Goal: Task Accomplishment & Management: Use online tool/utility

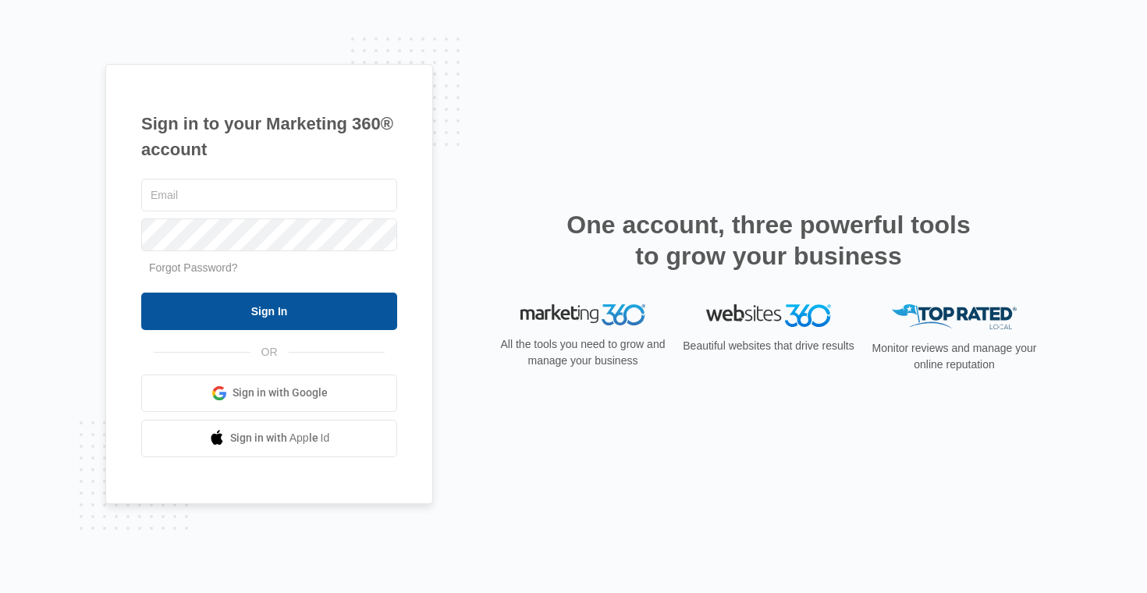
type input "[PERSON_NAME][EMAIL_ADDRESS][PERSON_NAME][DOMAIN_NAME]"
click at [297, 316] on input "Sign In" at bounding box center [269, 311] width 256 height 37
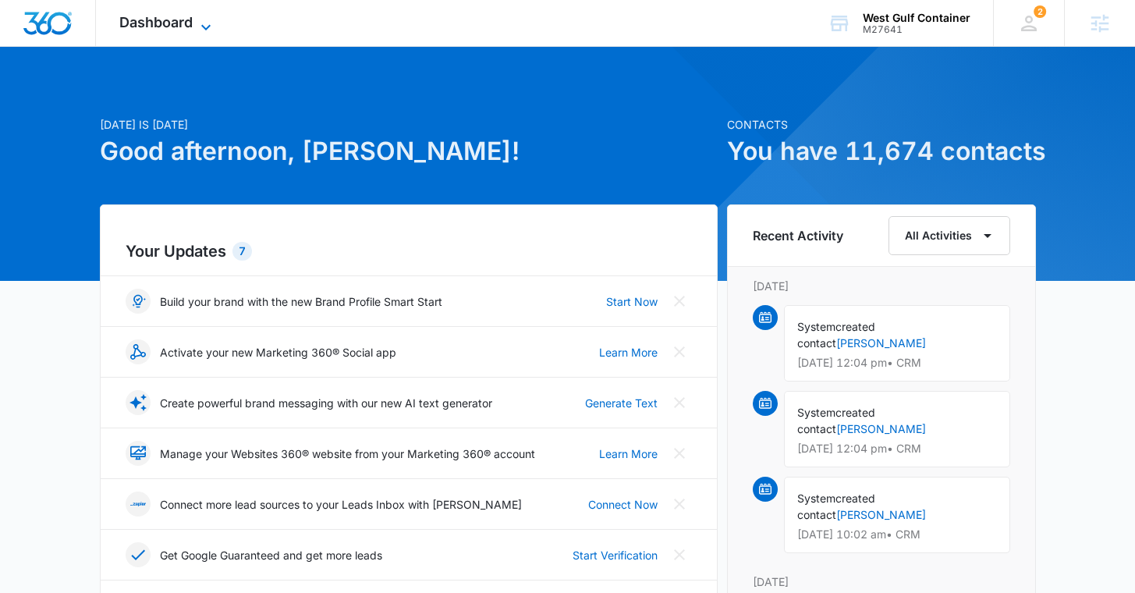
click at [176, 23] on span "Dashboard" at bounding box center [155, 22] width 73 height 16
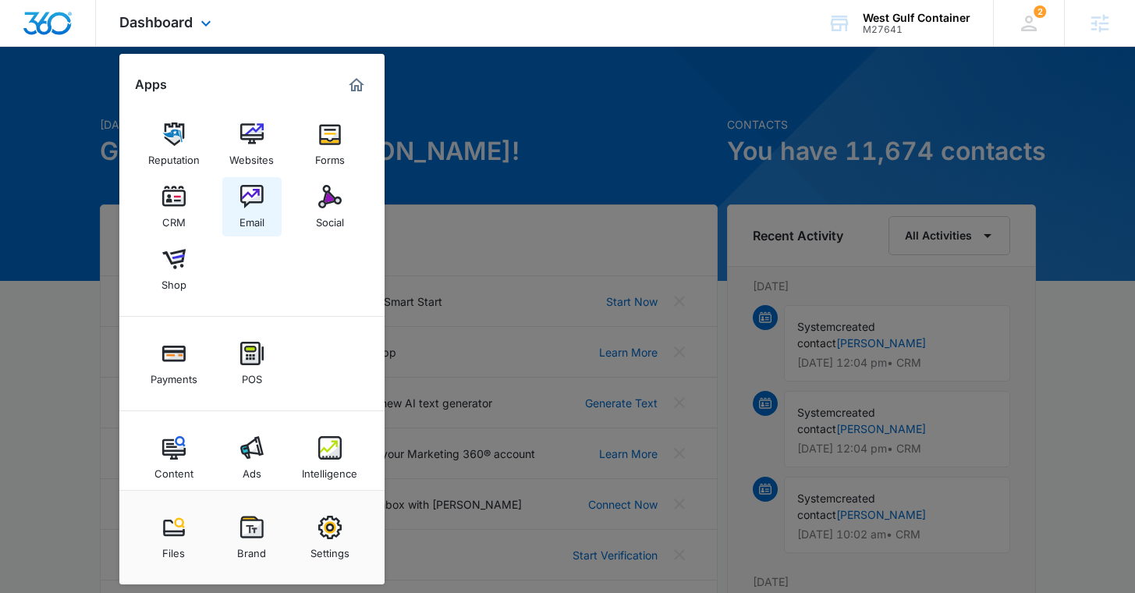
click at [242, 211] on div "Email" at bounding box center [252, 218] width 25 height 20
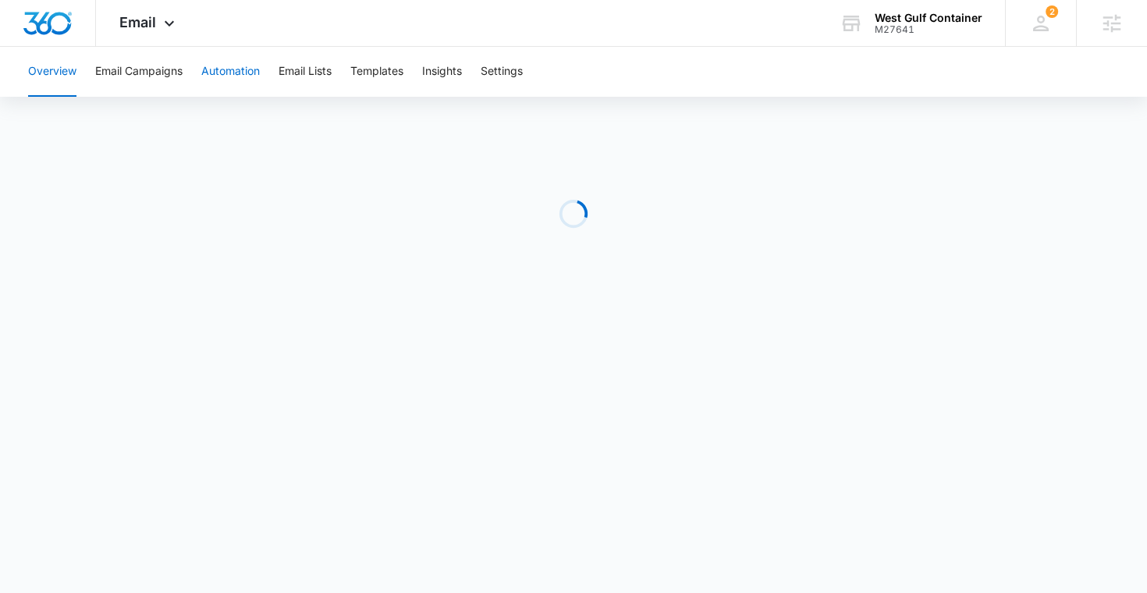
click at [237, 72] on button "Automation" at bounding box center [230, 72] width 59 height 50
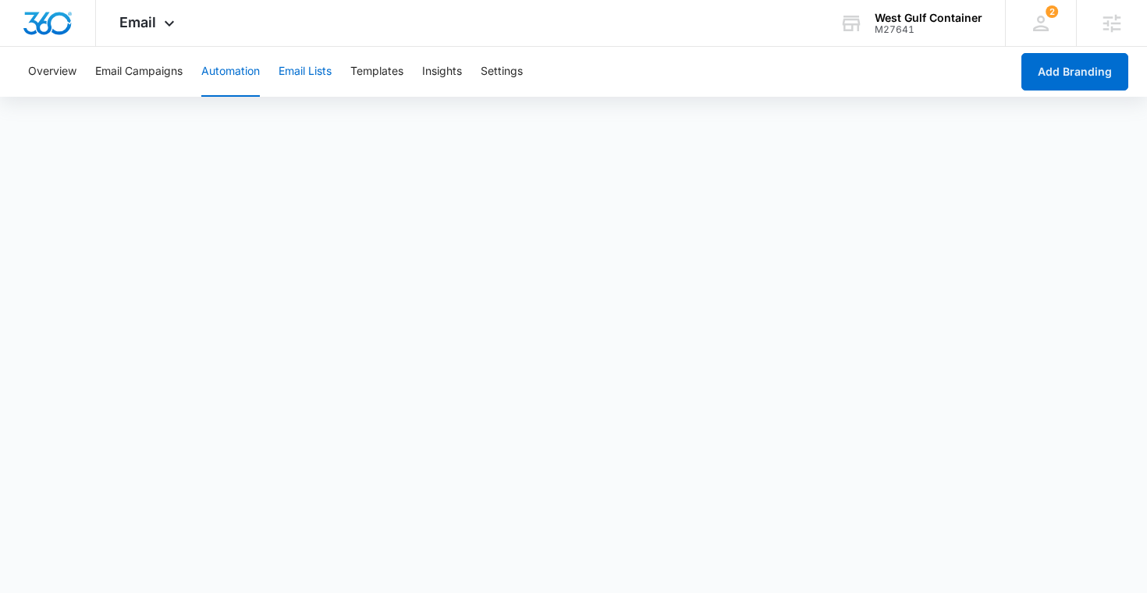
click at [316, 74] on button "Email Lists" at bounding box center [305, 72] width 53 height 50
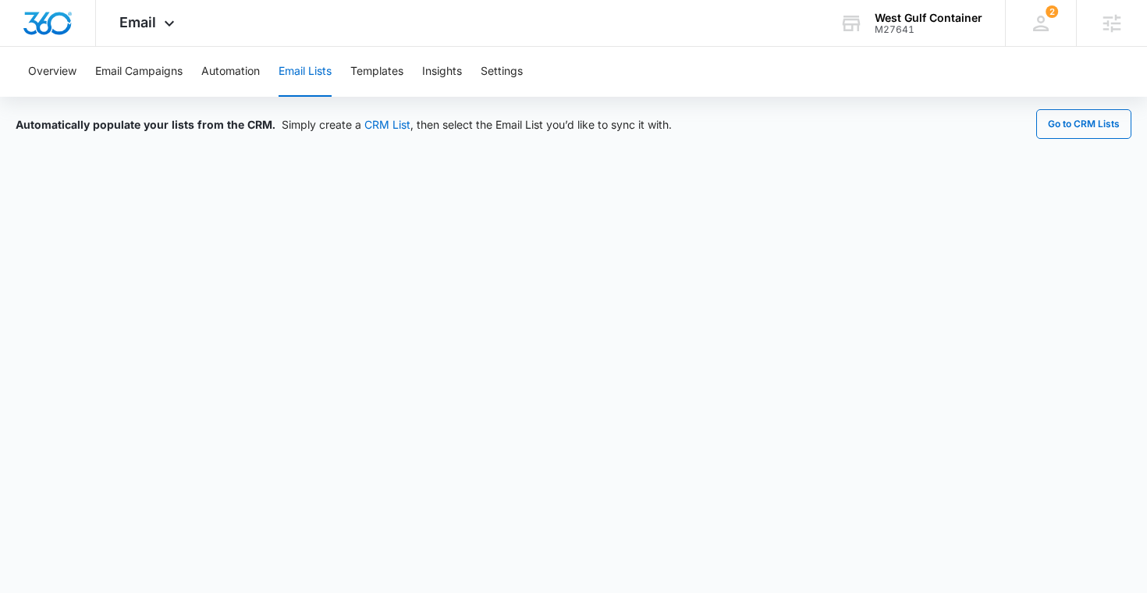
click at [314, 76] on button "Email Lists" at bounding box center [305, 72] width 53 height 50
